Goal: Task Accomplishment & Management: Complete application form

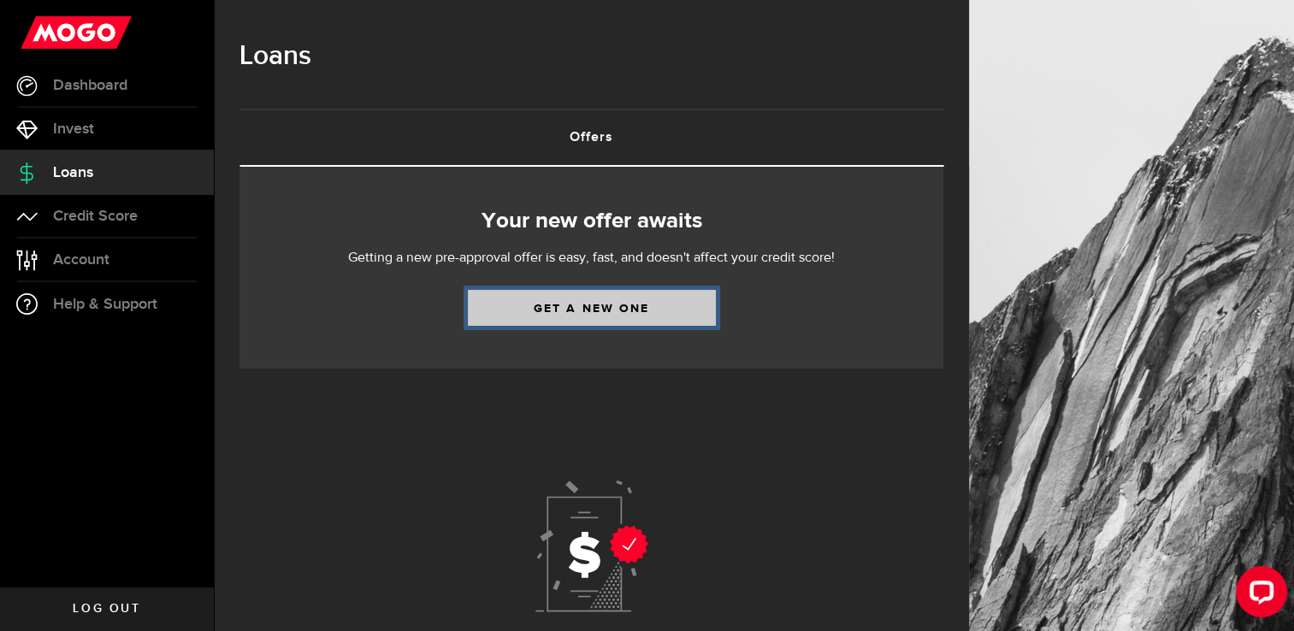
click at [588, 305] on link "Get a new one" at bounding box center [592, 308] width 248 height 36
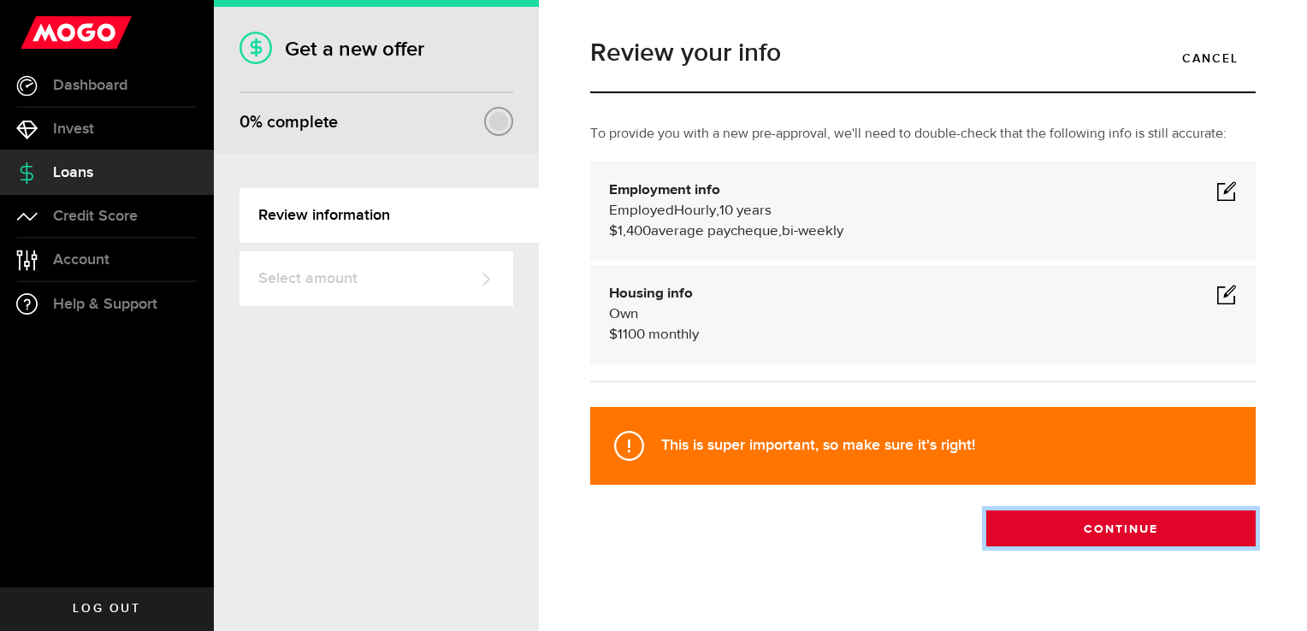
click at [1078, 525] on button "Continue" at bounding box center [1120, 529] width 269 height 36
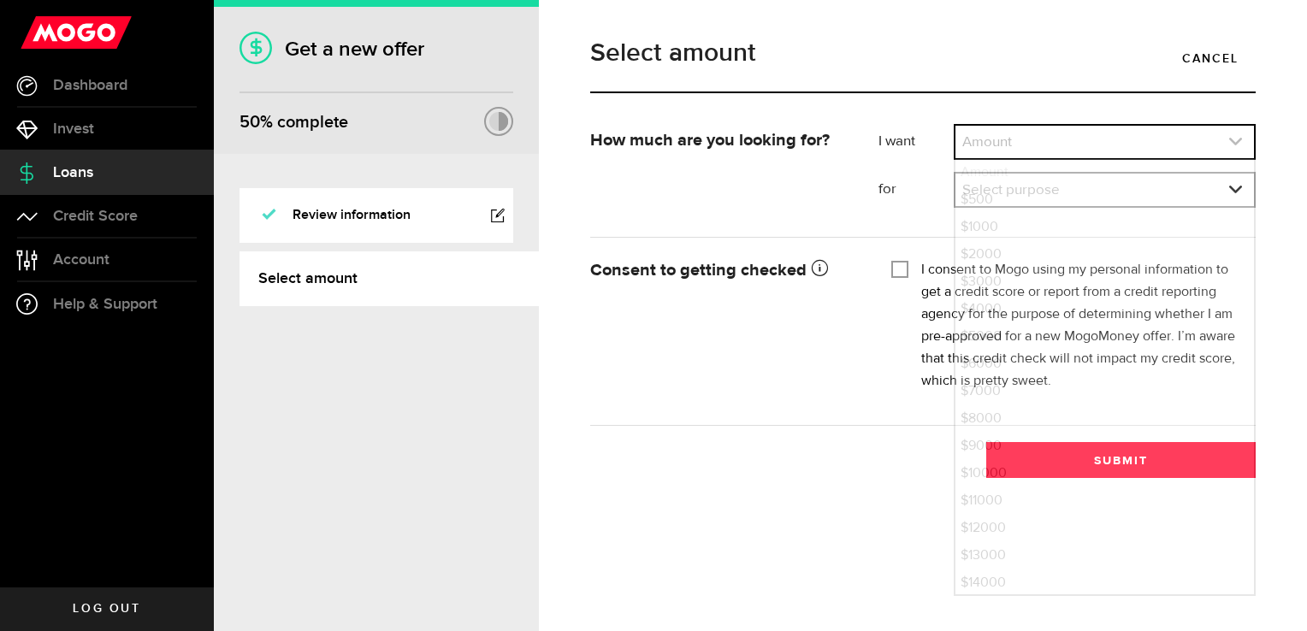
click at [1236, 147] on icon "expand select" at bounding box center [1235, 141] width 15 height 15
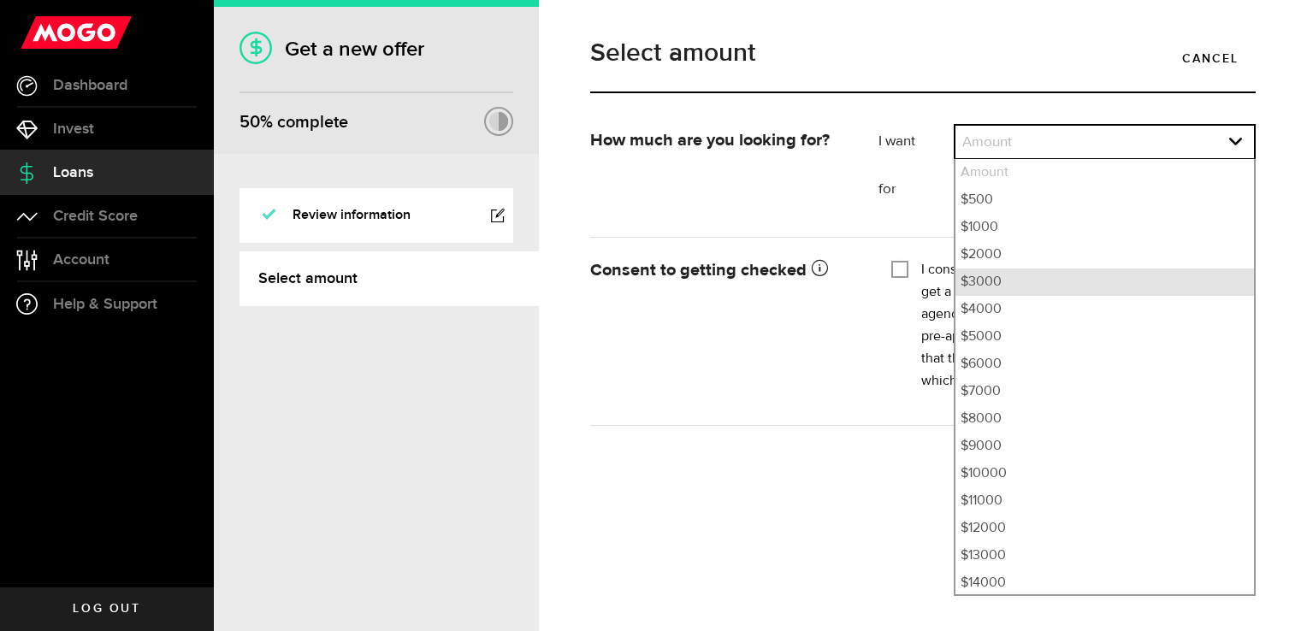
click at [1012, 285] on li "$3000" at bounding box center [1104, 282] width 298 height 27
select select "3000"
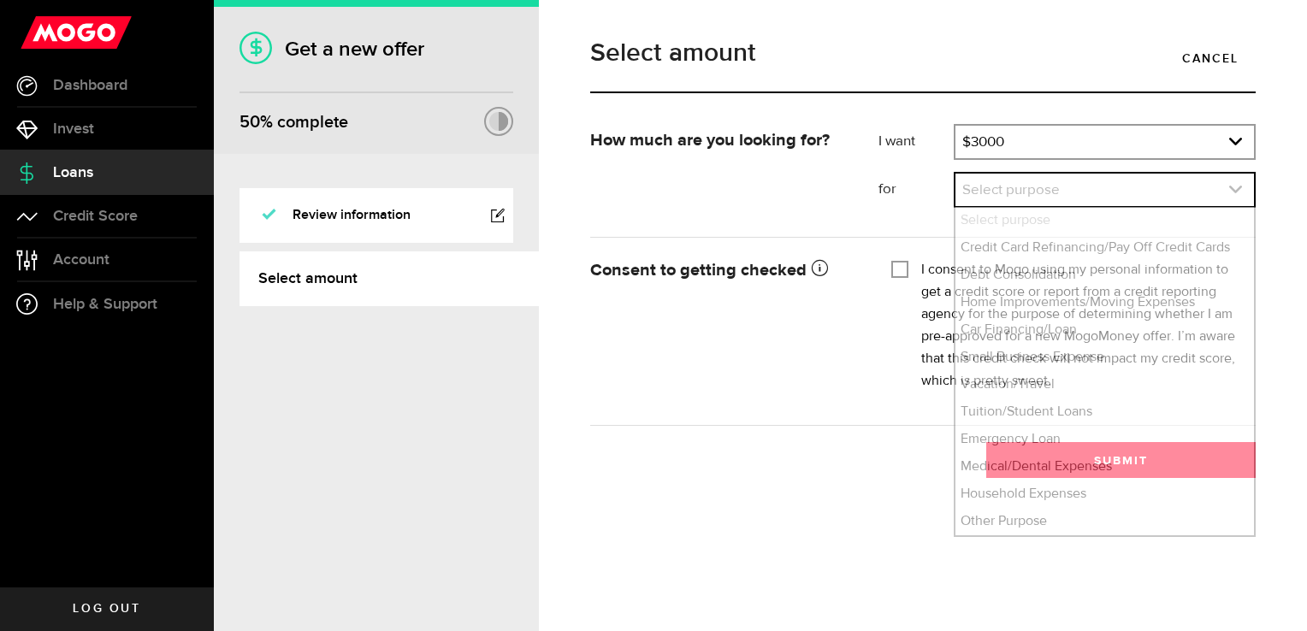
click at [1235, 183] on icon "expand select" at bounding box center [1235, 189] width 15 height 15
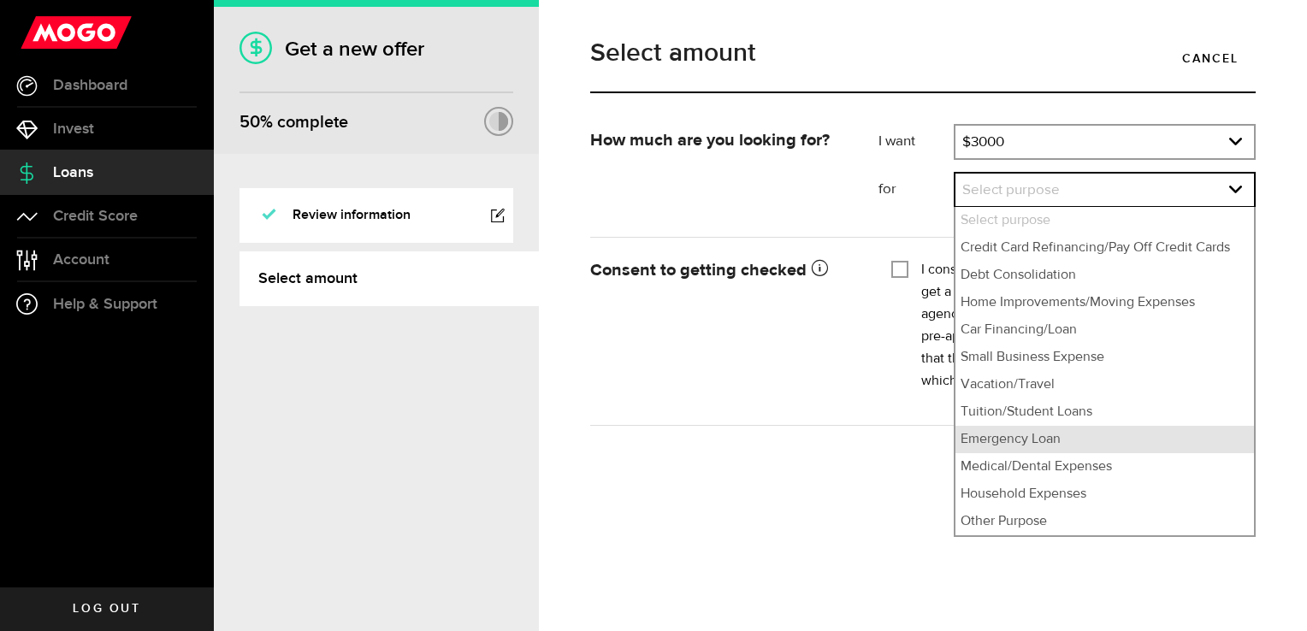
click at [1036, 438] on li "Emergency Loan" at bounding box center [1104, 439] width 298 height 27
select select "Emergency Loan"
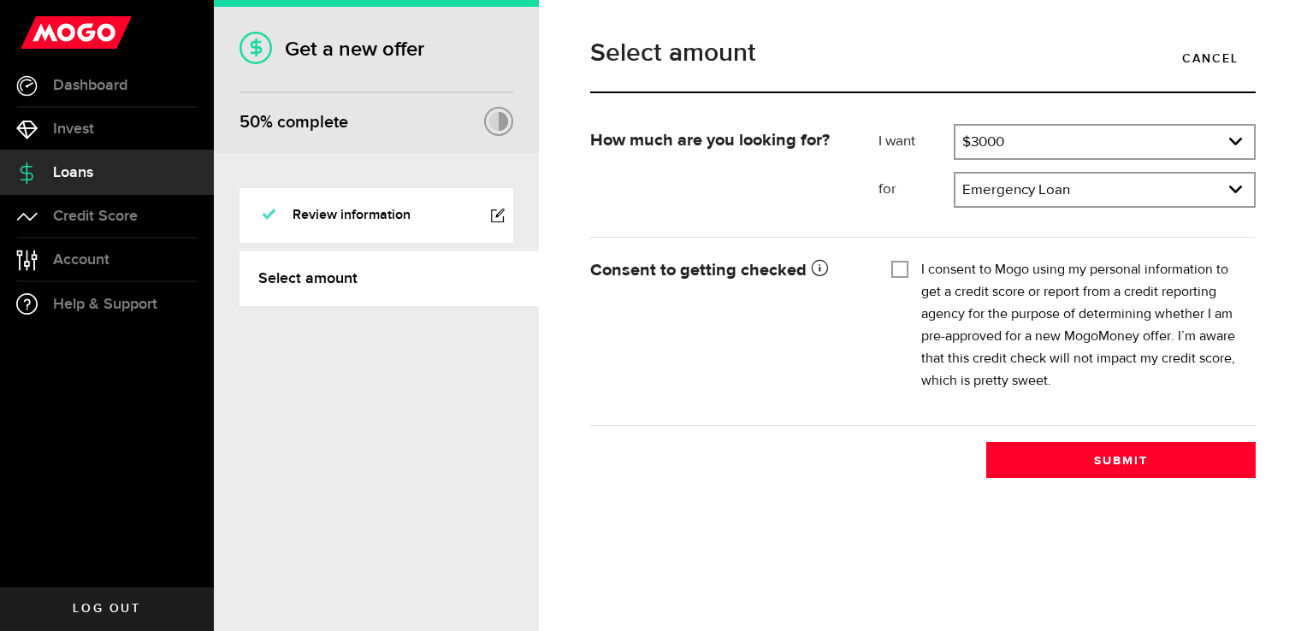
click at [896, 267] on input "I consent to Mogo using my personal information to get a credit score or report…" at bounding box center [899, 267] width 17 height 17
checkbox input "true"
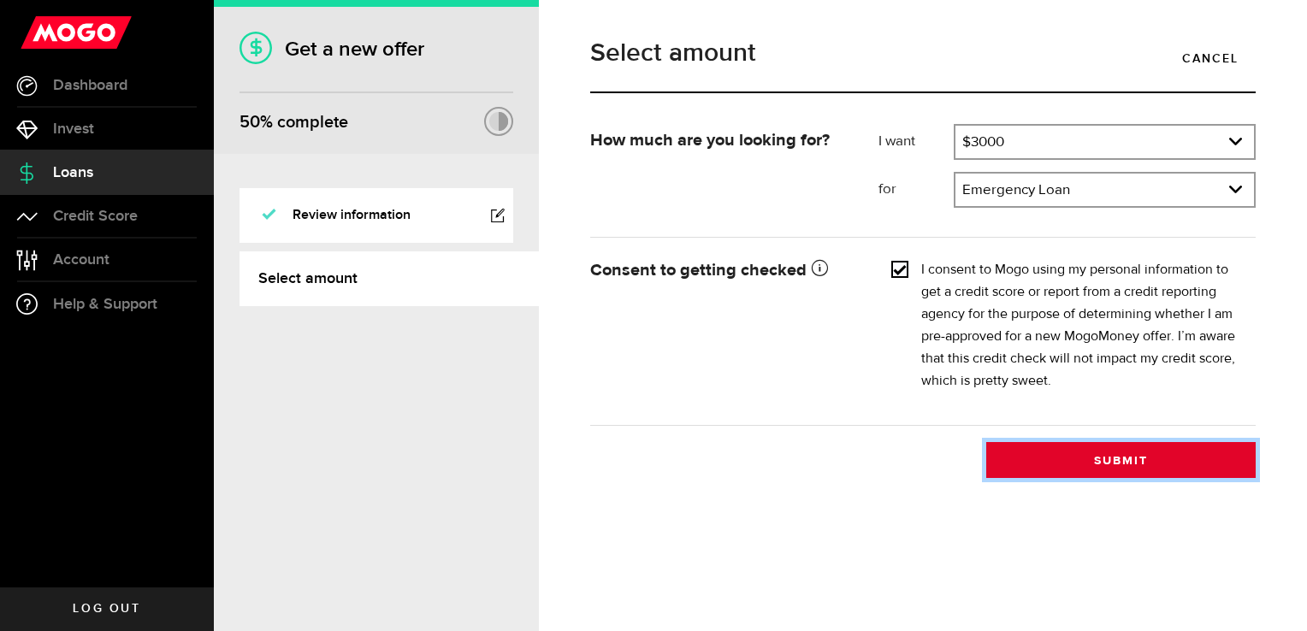
click at [1078, 452] on button "Submit" at bounding box center [1120, 460] width 269 height 36
